Goal: Task Accomplishment & Management: Use online tool/utility

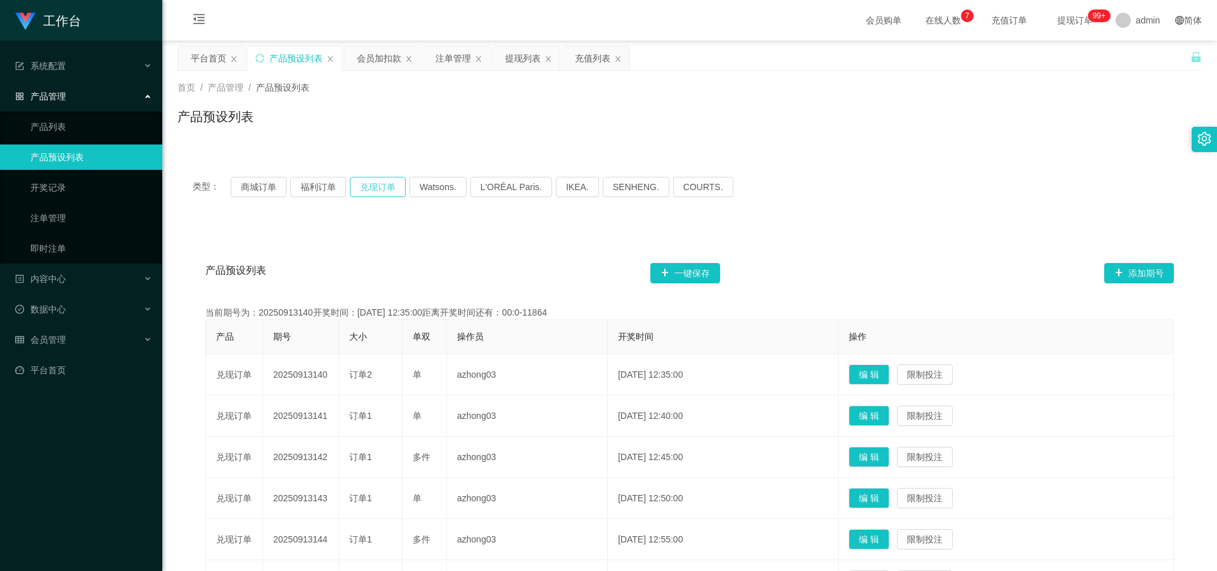
click at [383, 185] on button "兑现订单" at bounding box center [378, 187] width 56 height 20
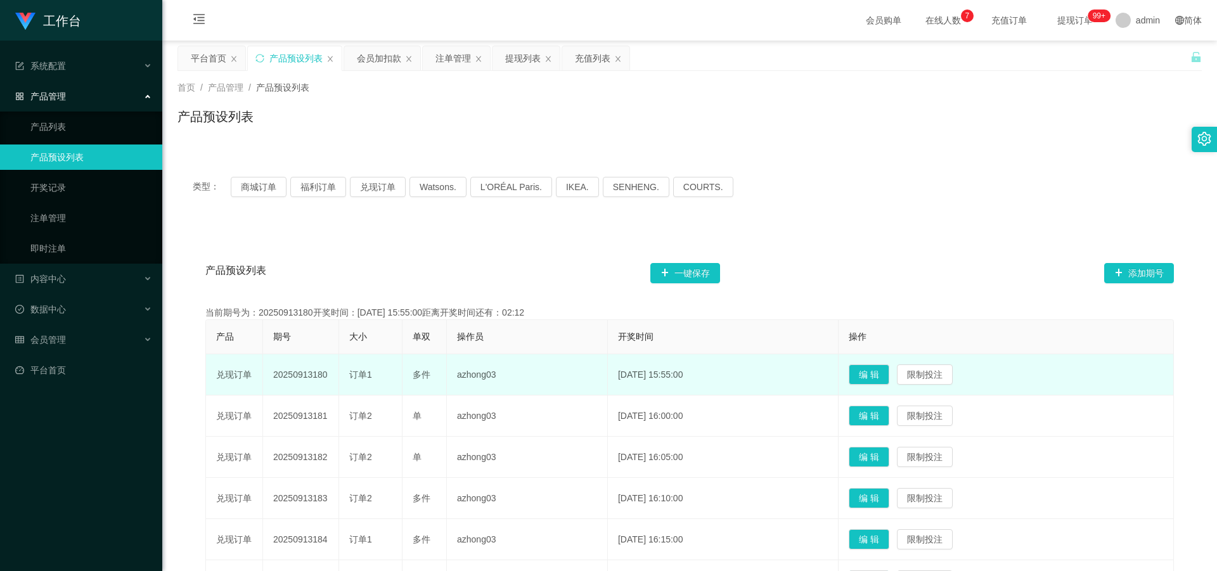
click at [296, 375] on td "20250913180" at bounding box center [301, 374] width 76 height 41
drag, startPoint x: 271, startPoint y: 374, endPoint x: 331, endPoint y: 378, distance: 59.7
click at [331, 378] on td "20250913180" at bounding box center [301, 374] width 76 height 41
copy td "20250913180"
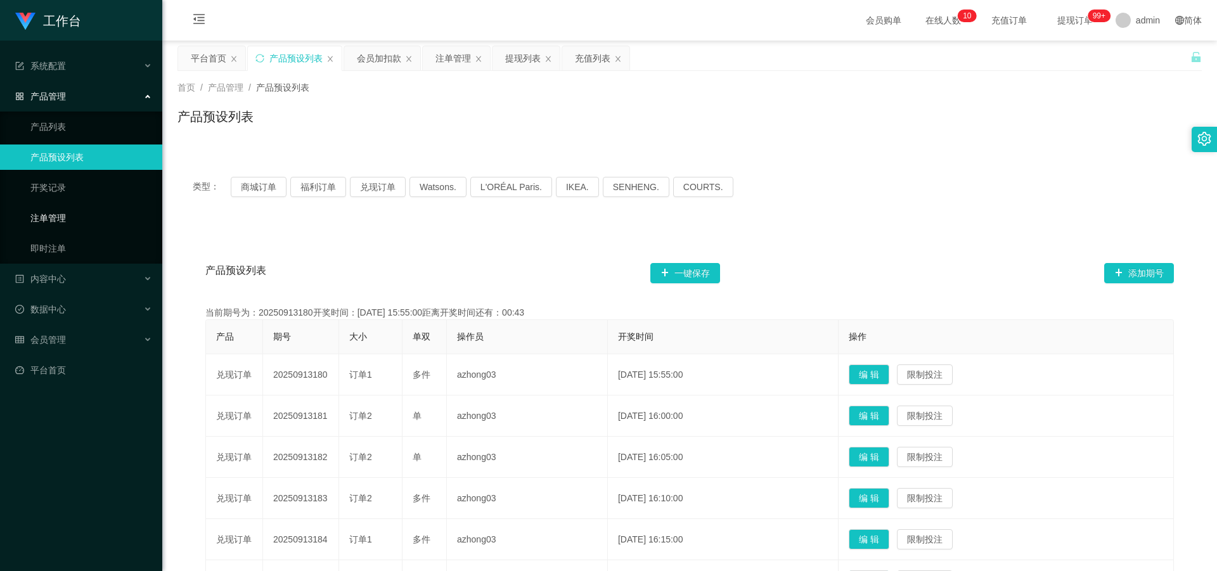
drag, startPoint x: 70, startPoint y: 217, endPoint x: 109, endPoint y: 234, distance: 42.9
click at [70, 218] on link "注单管理" at bounding box center [91, 217] width 122 height 25
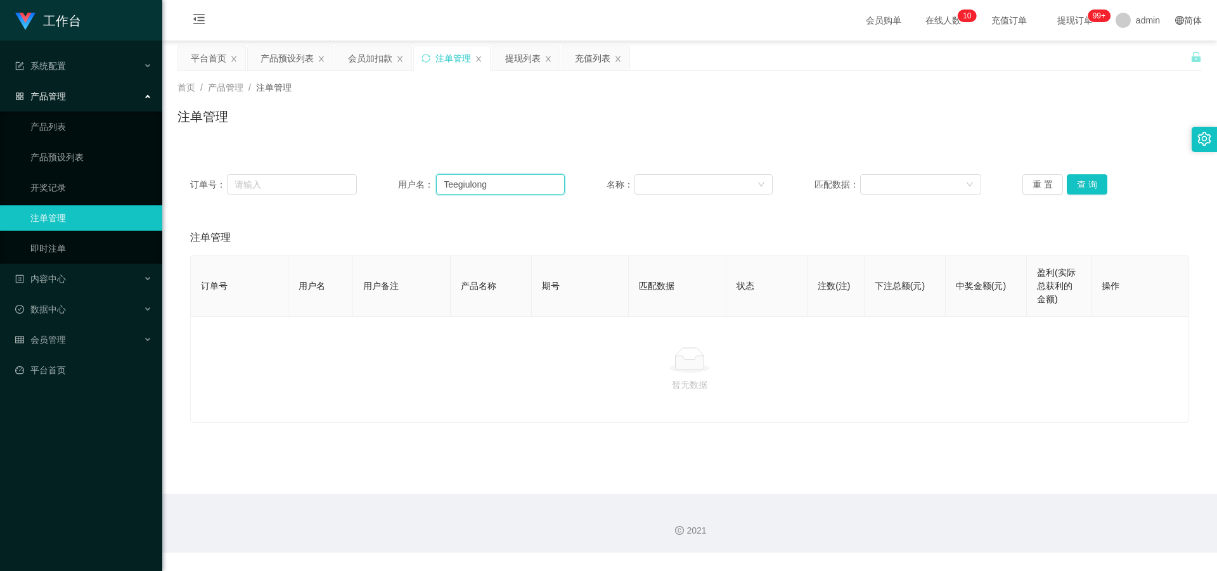
click at [491, 181] on input "Teegiulong" at bounding box center [500, 184] width 129 height 20
type input "T"
paste input "WaitiengCheong"
type input "WaitiengCheong"
click at [1084, 184] on button "查 询" at bounding box center [1087, 184] width 41 height 20
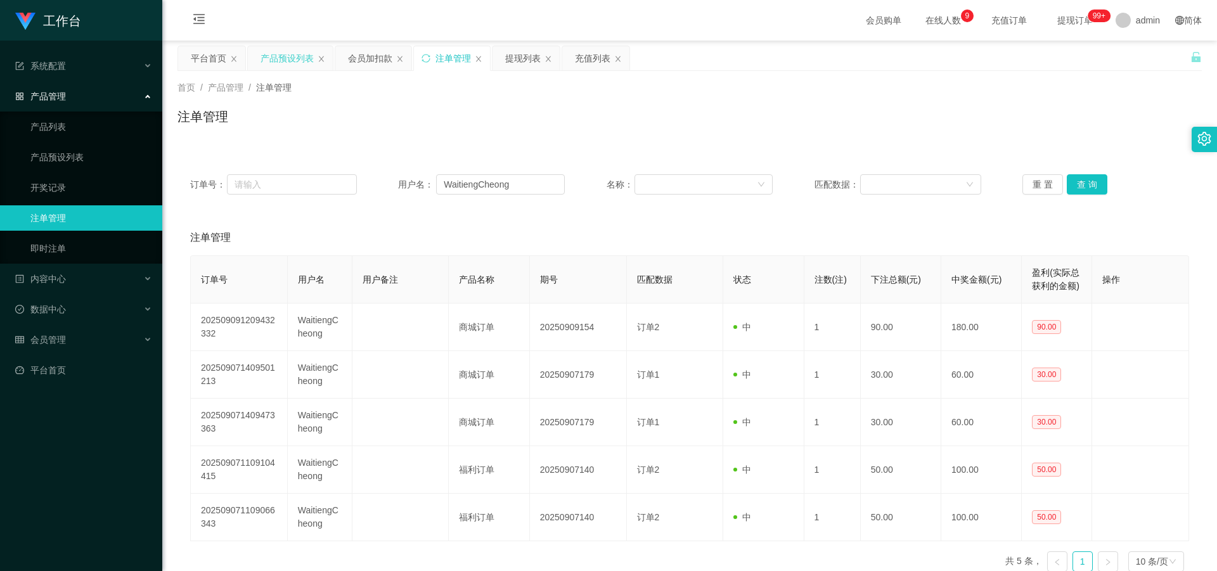
click at [292, 54] on div "产品预设列表" at bounding box center [286, 58] width 53 height 24
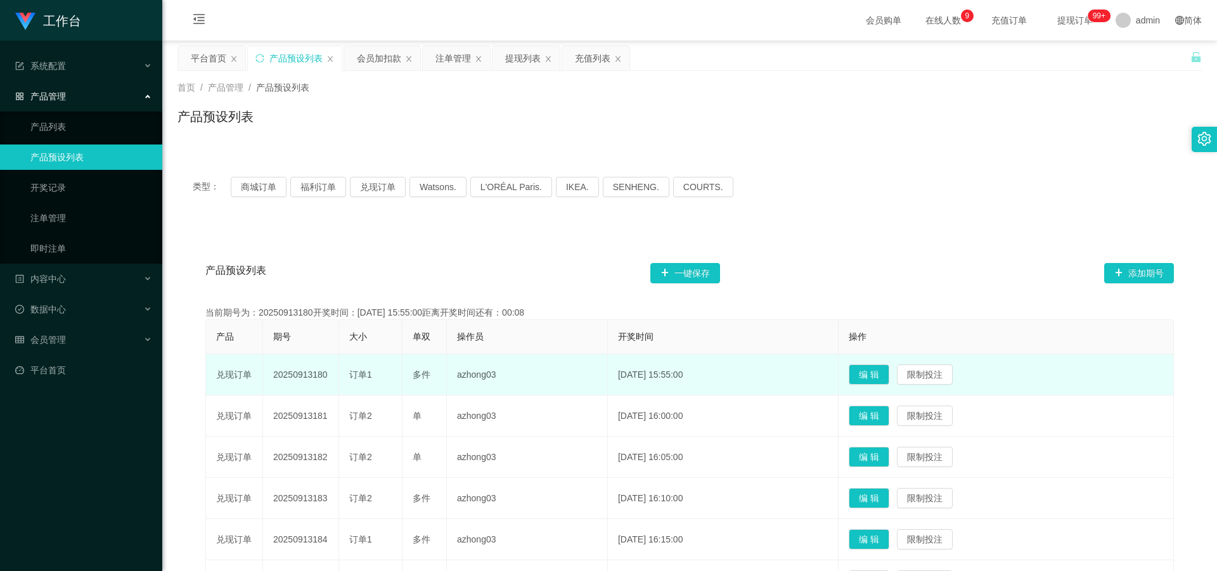
click at [298, 380] on td "20250913180" at bounding box center [301, 374] width 76 height 41
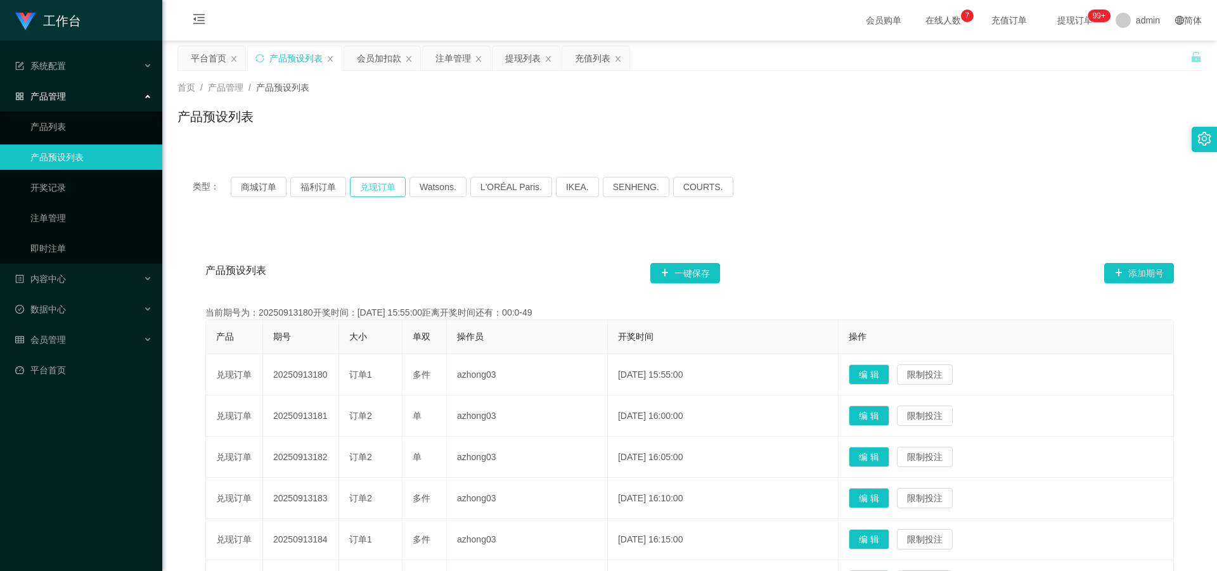
click at [380, 191] on button "兑现订单" at bounding box center [378, 187] width 56 height 20
click at [44, 219] on link "注单管理" at bounding box center [91, 217] width 122 height 25
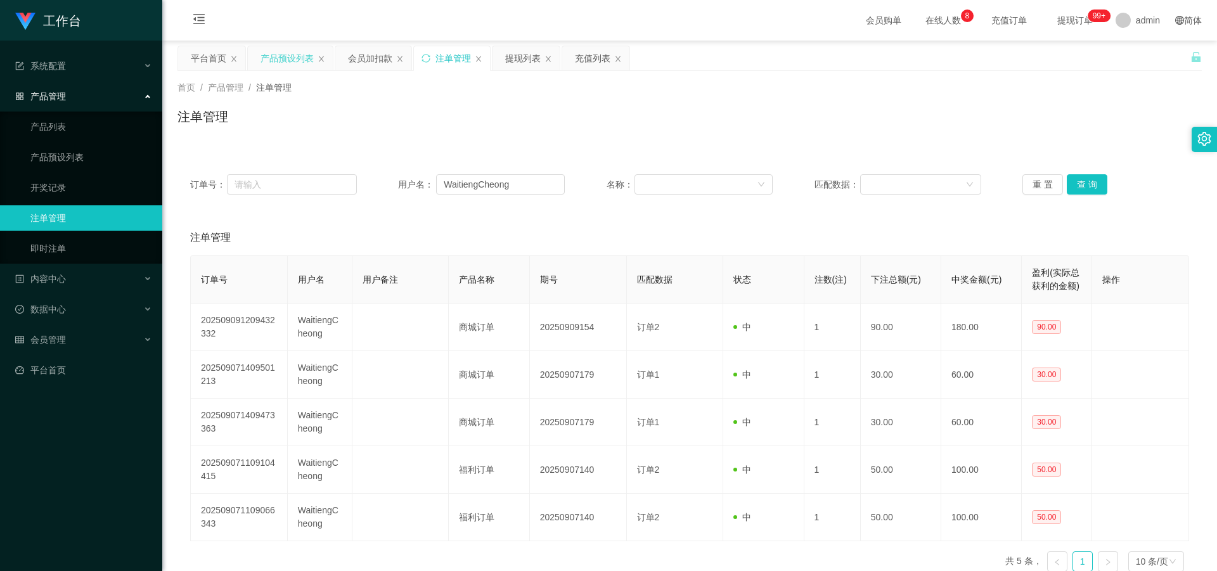
click at [290, 61] on div "产品预设列表" at bounding box center [286, 58] width 53 height 24
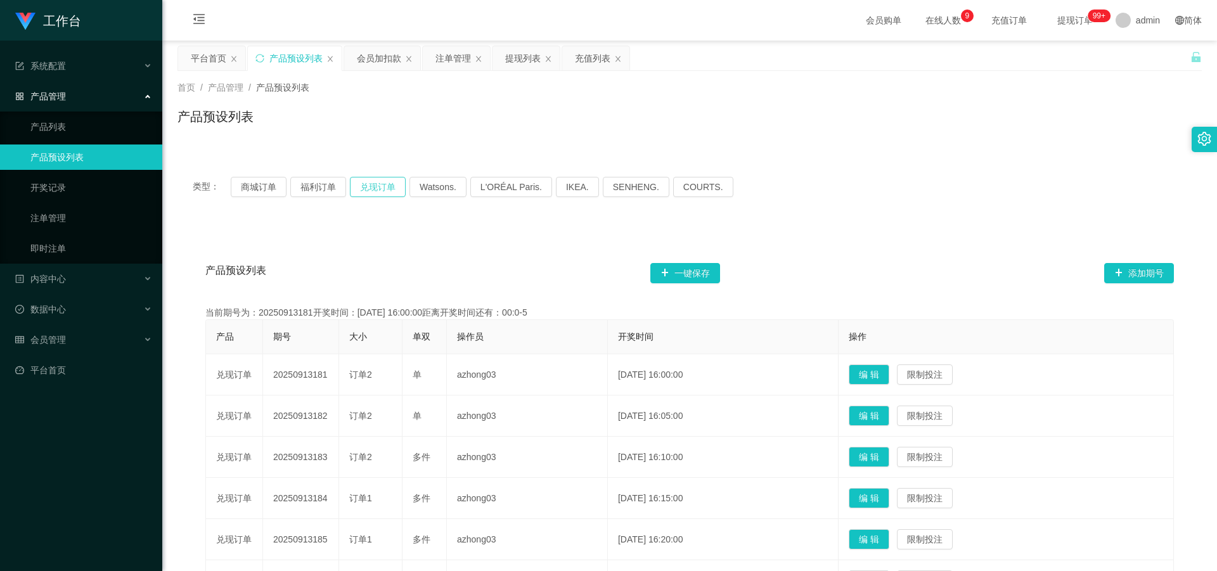
click at [388, 185] on button "兑现订单" at bounding box center [378, 187] width 56 height 20
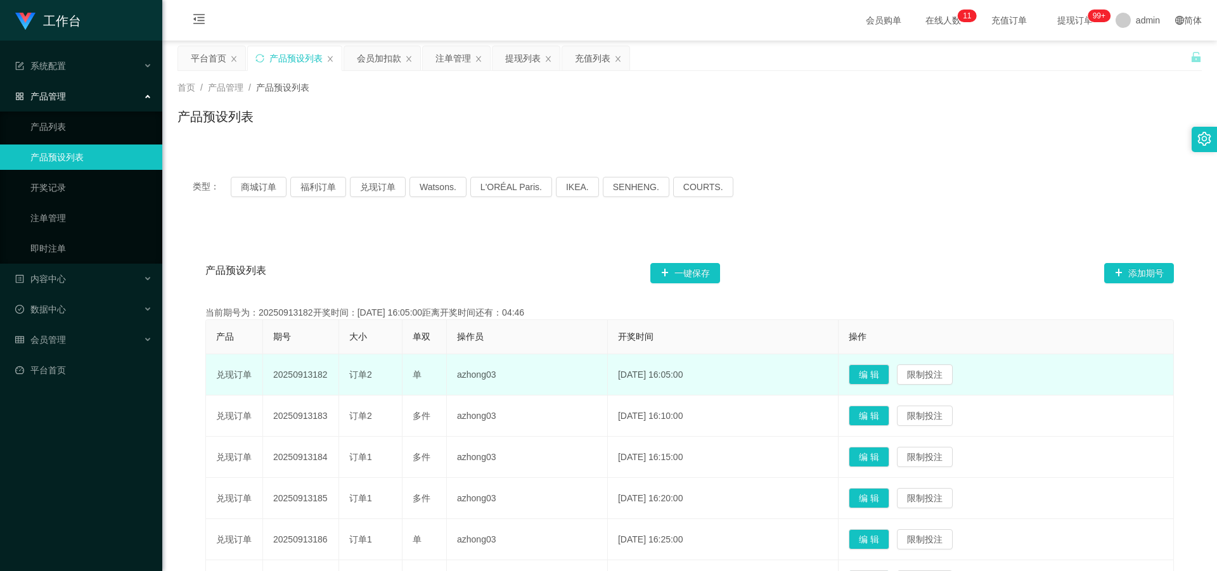
drag, startPoint x: 274, startPoint y: 373, endPoint x: 323, endPoint y: 373, distance: 48.8
click at [330, 375] on td "20250913182" at bounding box center [301, 374] width 76 height 41
copy td "20250913182"
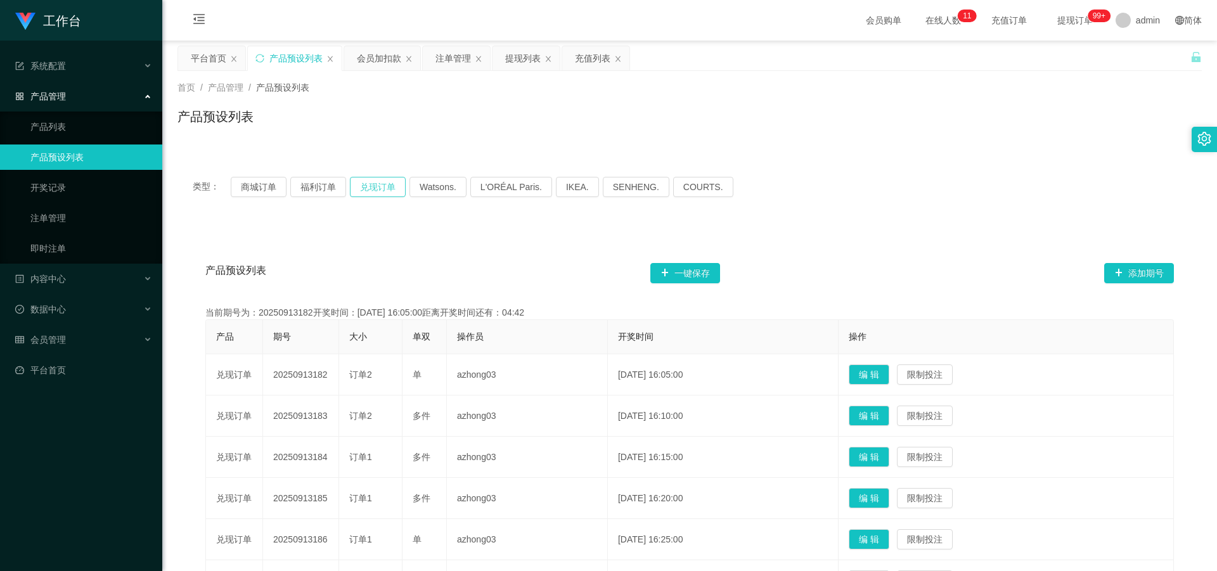
click at [386, 181] on button "兑现订单" at bounding box center [378, 187] width 56 height 20
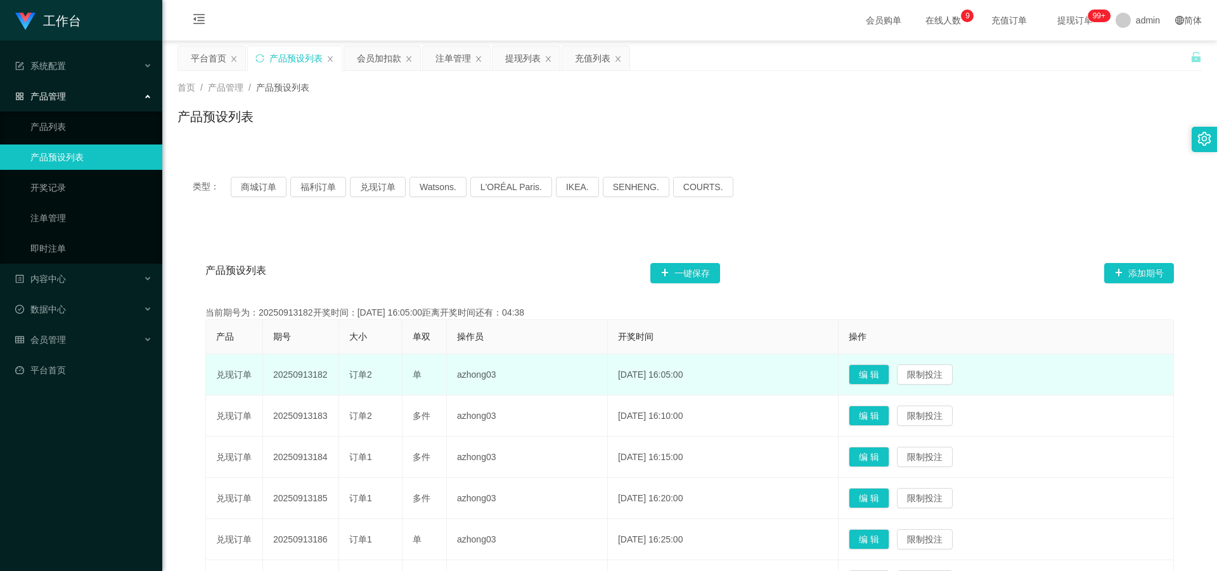
copy td "20250913182"
